Goal: Find specific page/section: Find specific page/section

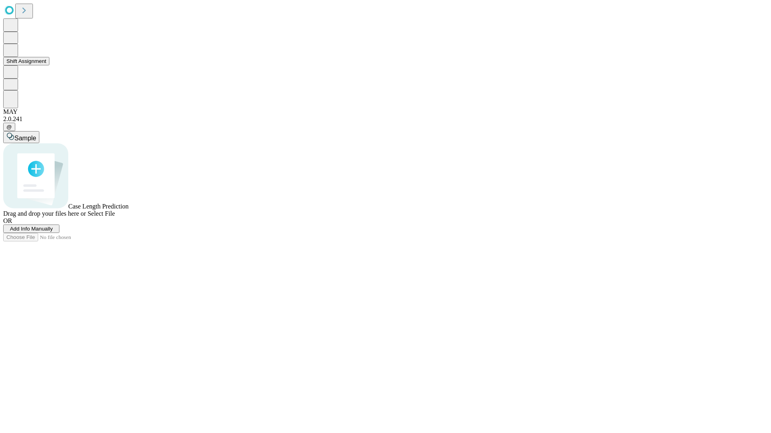
click at [49, 65] on button "Shift Assignment" at bounding box center [26, 61] width 46 height 8
